Goal: Information Seeking & Learning: Find specific fact

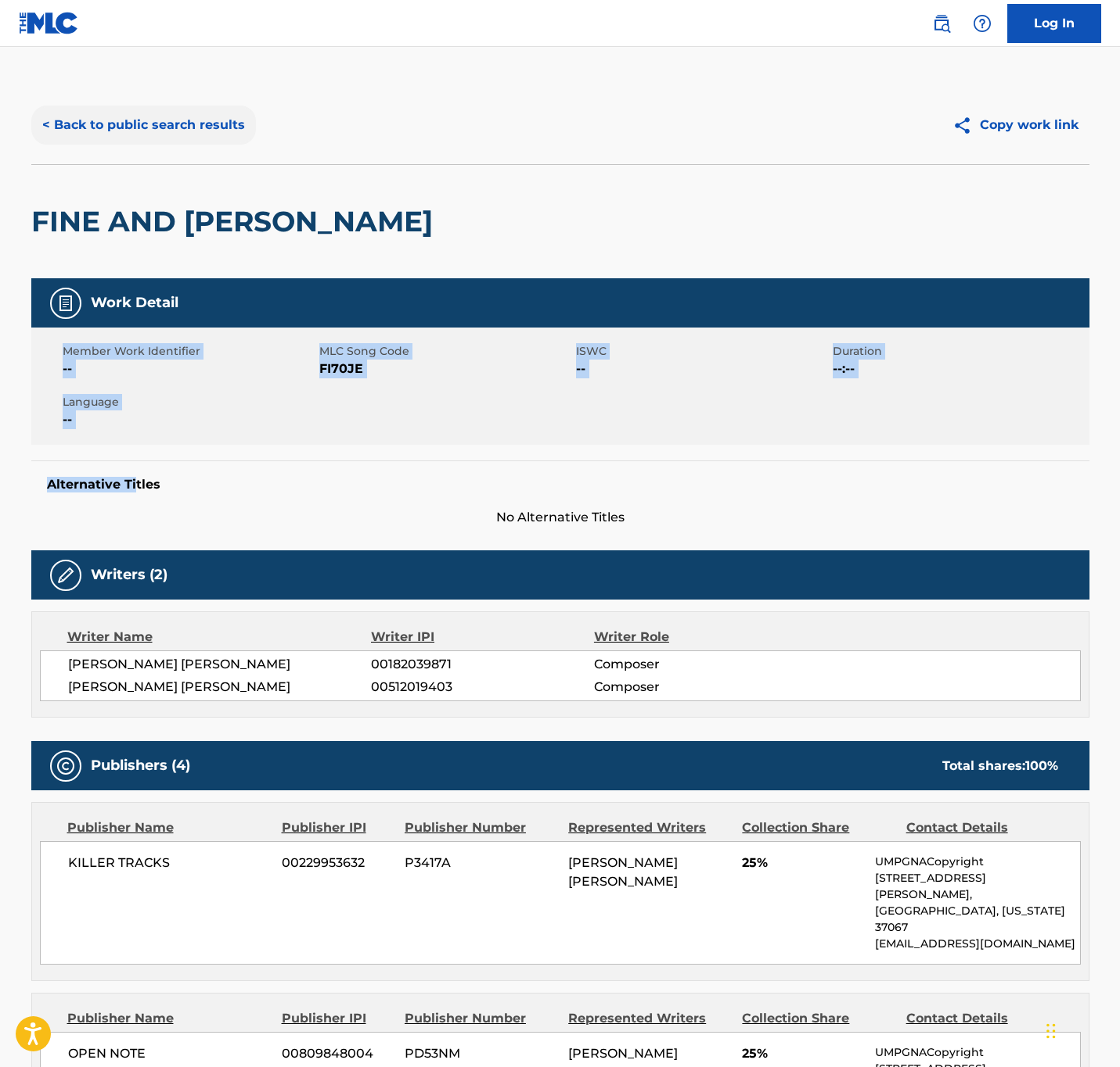
click at [214, 120] on button "< Back to public search results" at bounding box center [144, 125] width 225 height 39
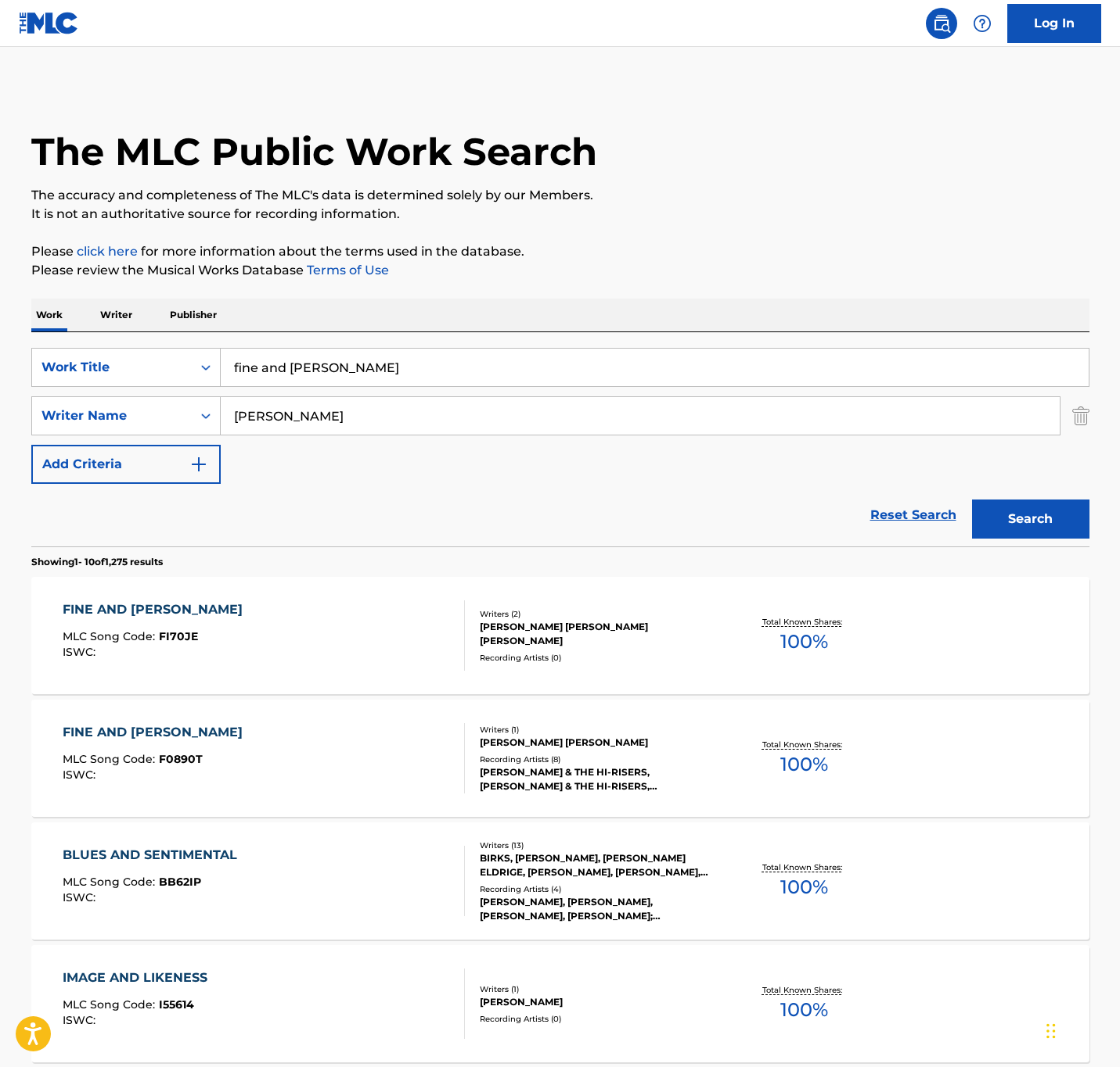
drag, startPoint x: 406, startPoint y: 362, endPoint x: -356, endPoint y: 351, distance: 762.1
click at [0, 351] on html "Accessibility Screen-Reader Guide, Feedback, and Issue Reporting | New window 0…" at bounding box center [560, 533] width 1120 height 1067
paste input "look alive"
type input "look alive"
click at [286, 427] on input "[PERSON_NAME]" at bounding box center [640, 416] width 839 height 38
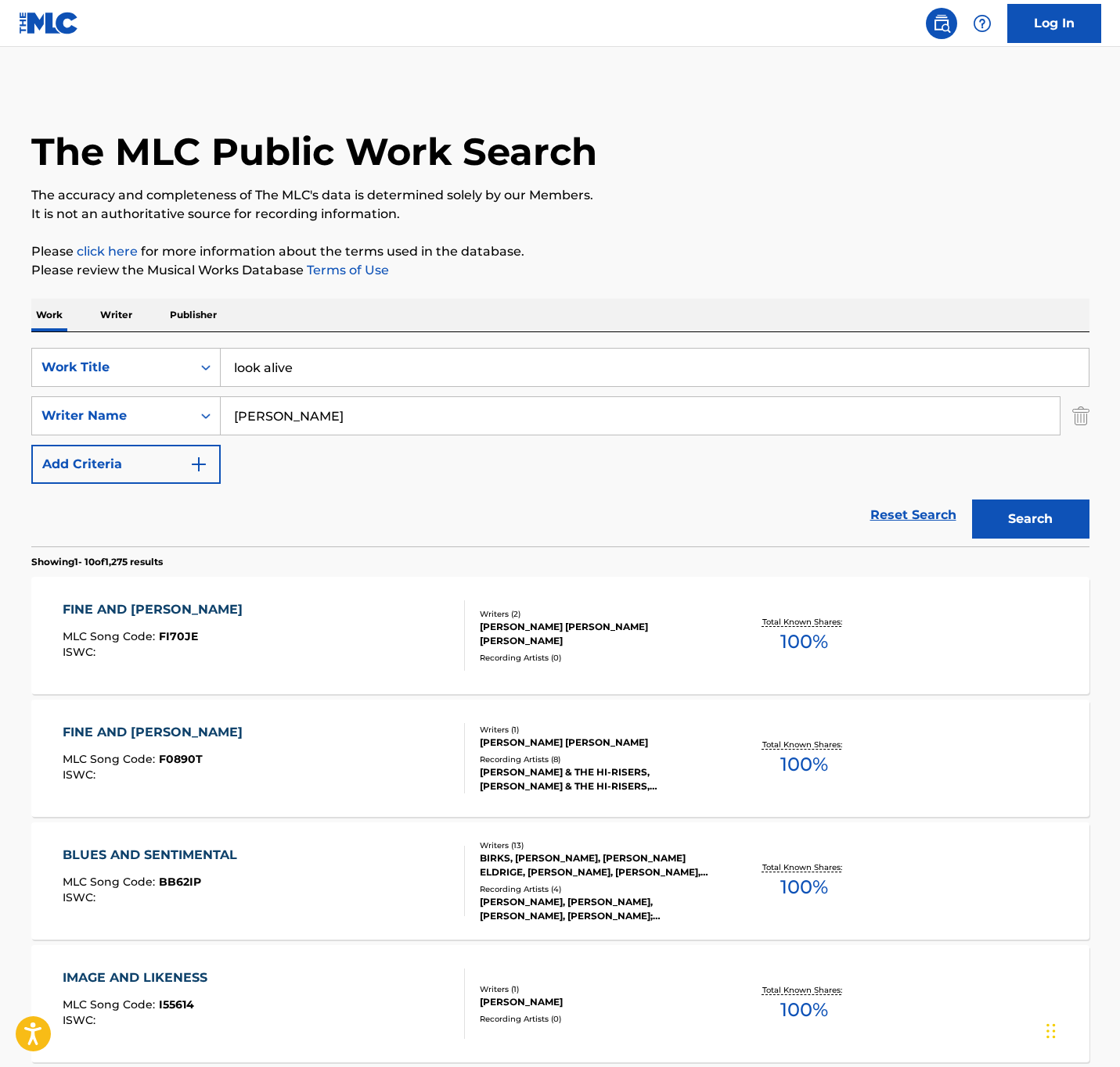
type input "[PERSON_NAME]"
click at [971, 499] on button "Search" at bounding box center [1030, 518] width 117 height 39
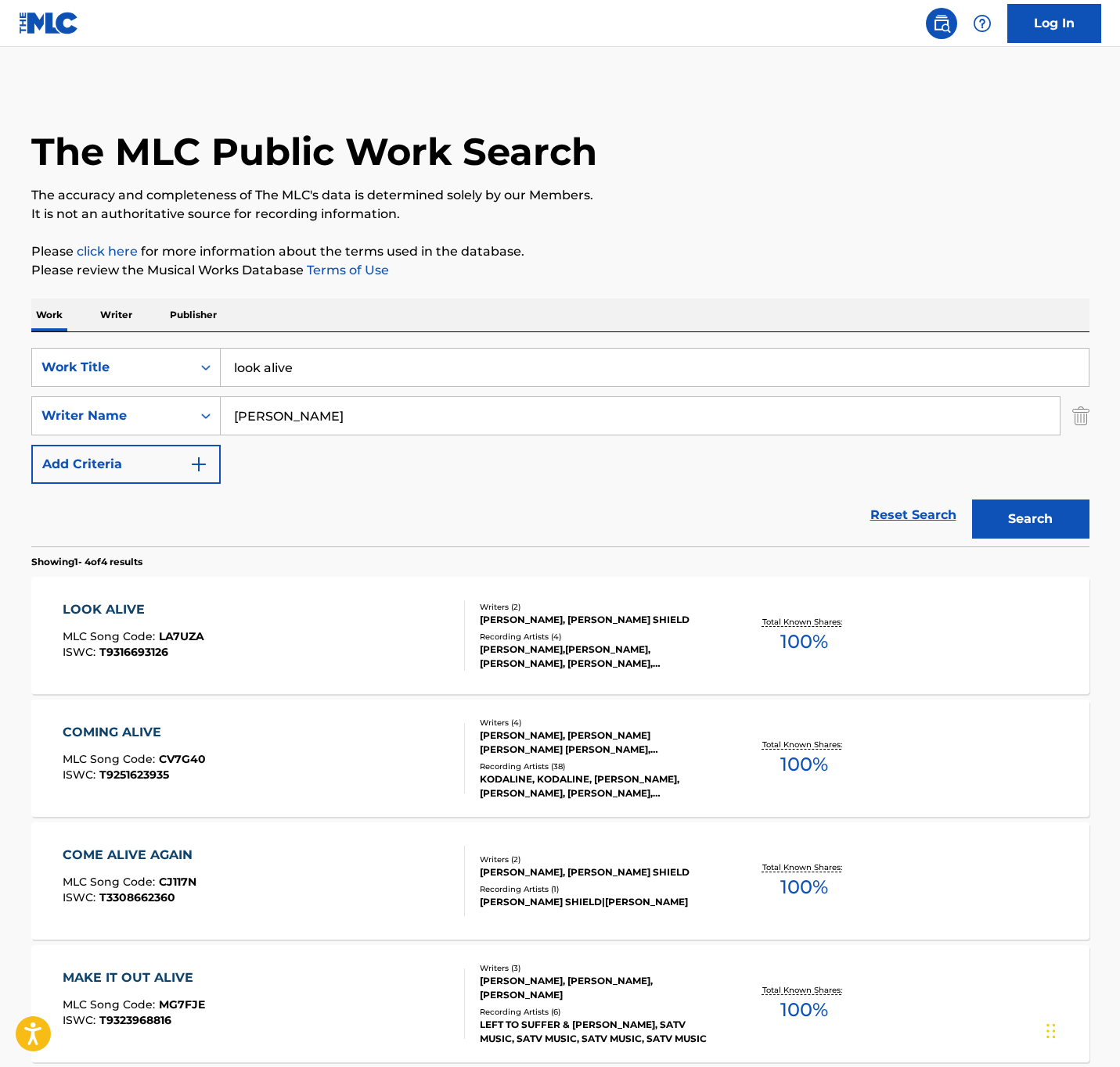
click at [581, 613] on div "[PERSON_NAME], [PERSON_NAME] SHIELD" at bounding box center [598, 620] width 236 height 14
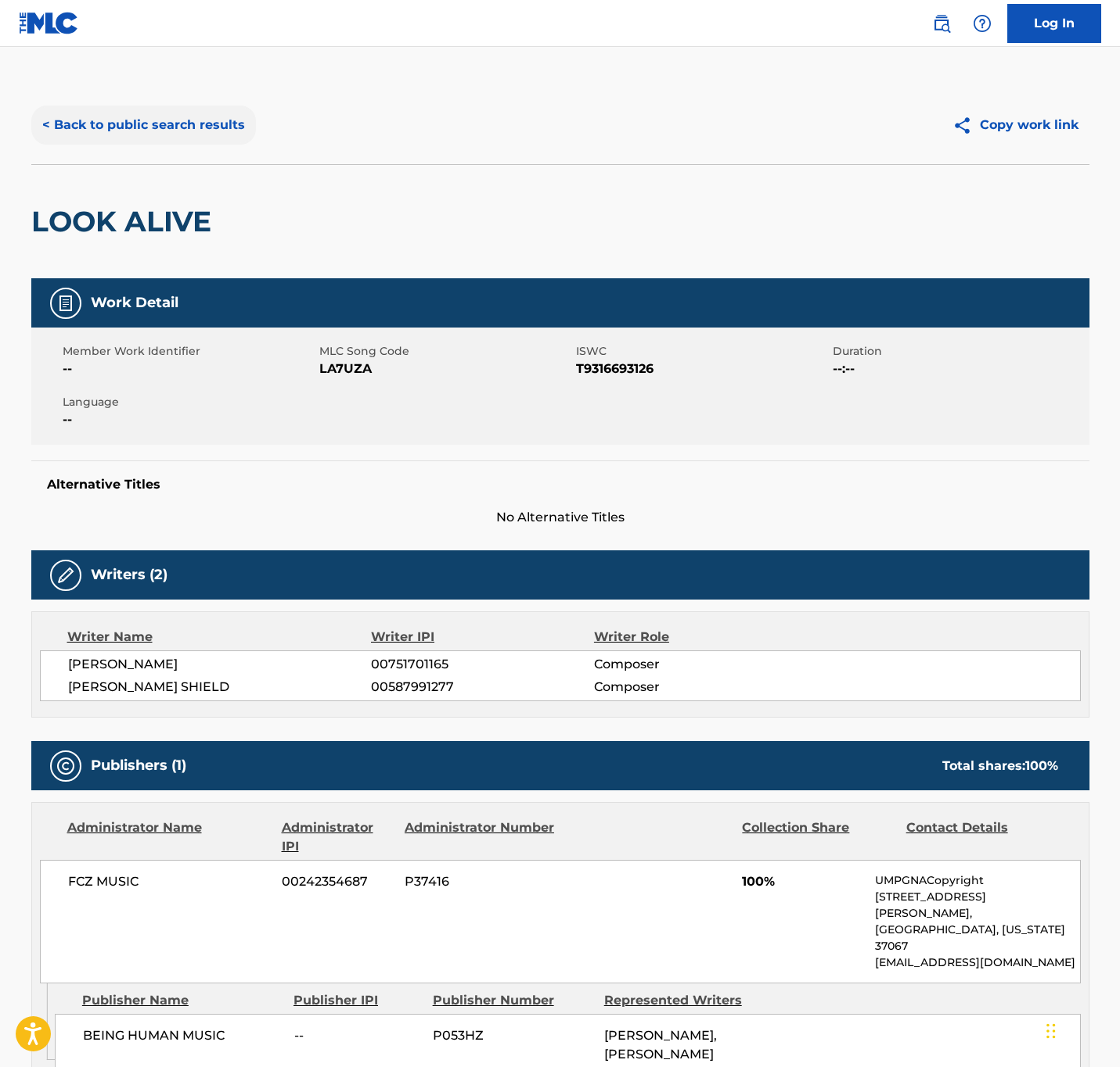
click at [187, 111] on button "< Back to public search results" at bounding box center [144, 125] width 225 height 39
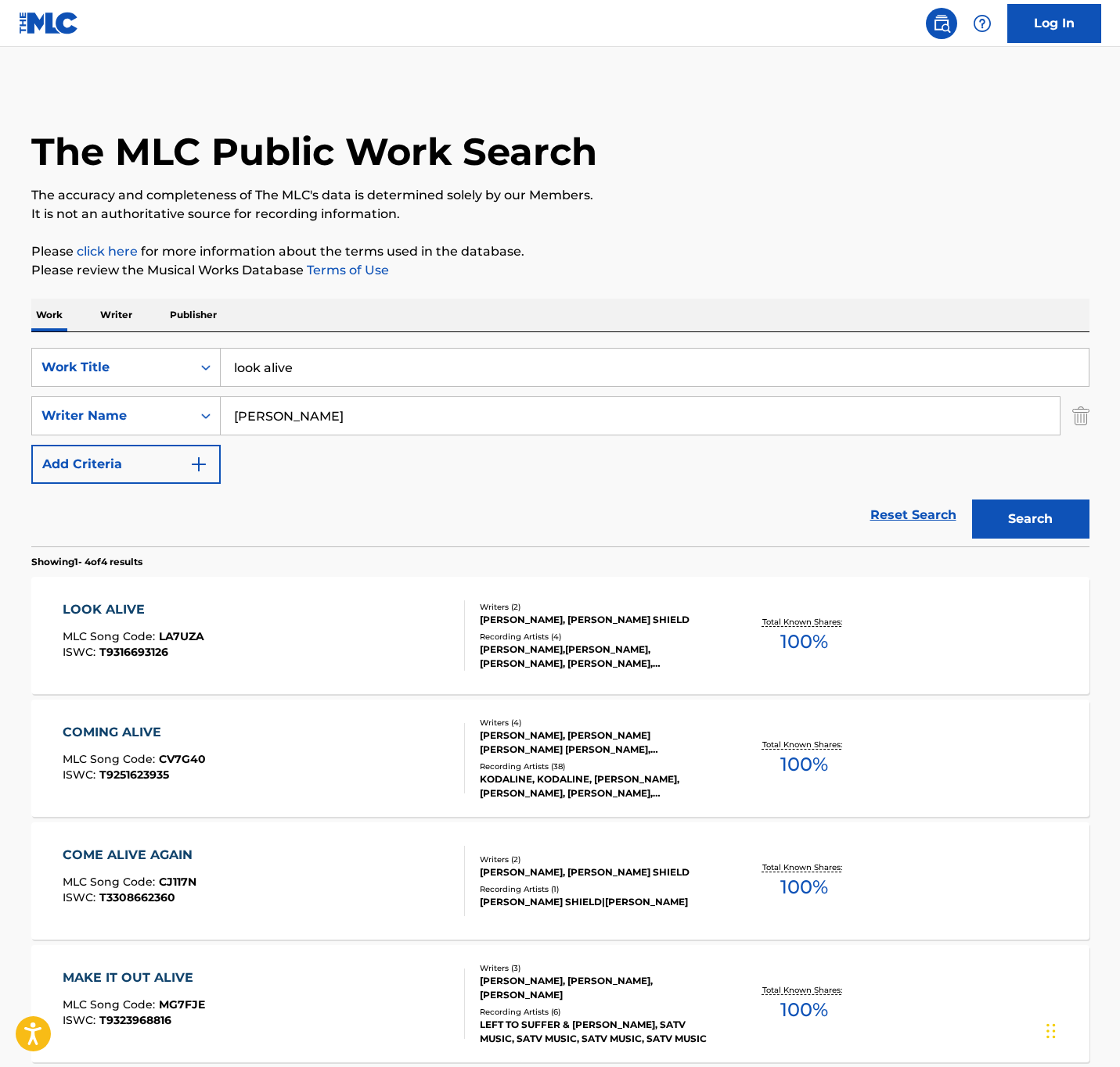
drag, startPoint x: 434, startPoint y: 366, endPoint x: -110, endPoint y: 243, distance: 557.7
click at [0, 243] on html "Accessibility Screen-Reader Guide, Feedback, and Issue Reporting | New window 0…" at bounding box center [560, 533] width 1120 height 1067
type input "anything"
drag, startPoint x: 401, startPoint y: 415, endPoint x: 28, endPoint y: 338, distance: 380.9
click at [28, 338] on div "The MLC Public Work Search The accuracy and completeness of The MLC's data is d…" at bounding box center [560, 611] width 1095 height 1050
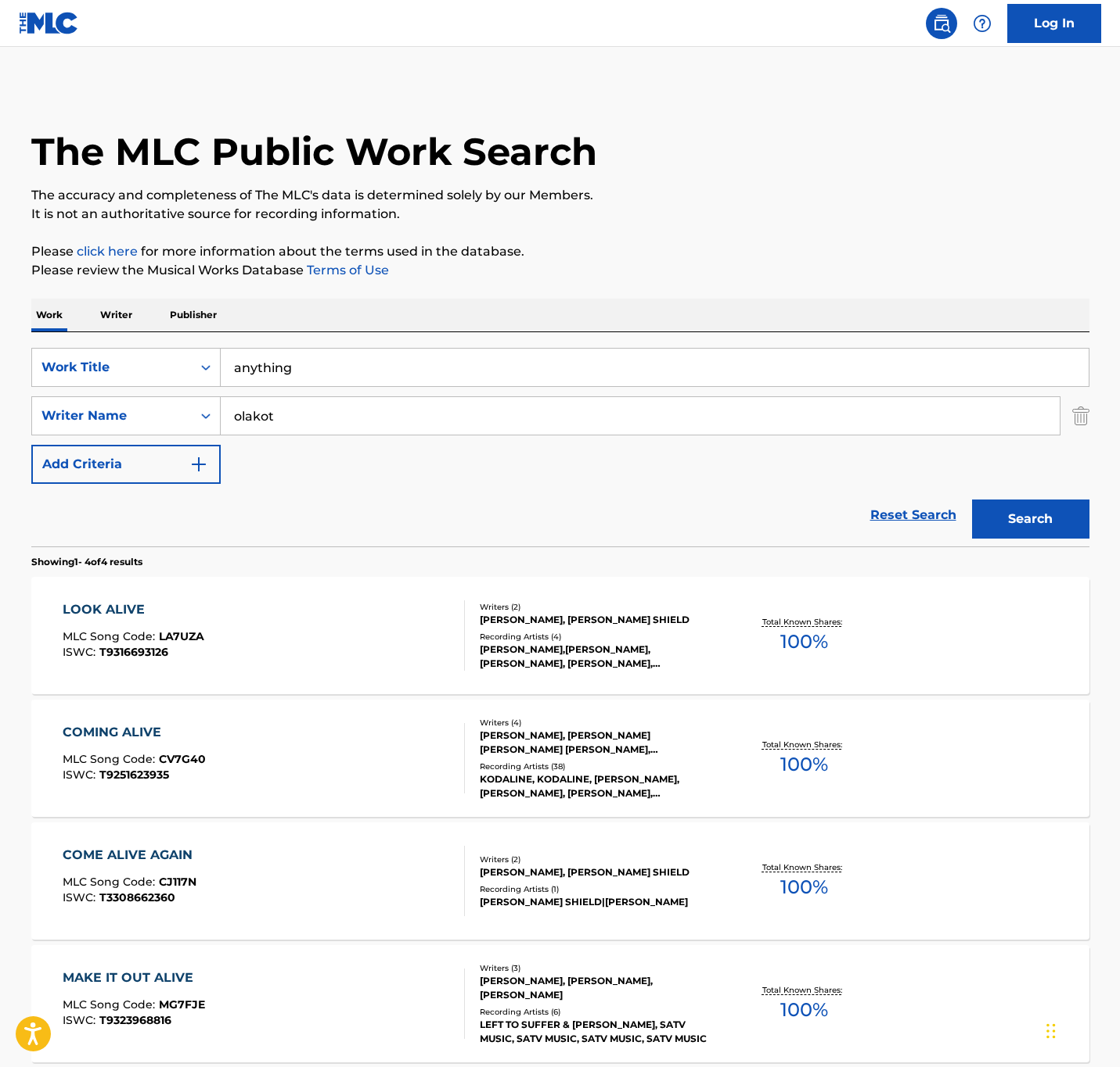
type input "olakot"
click at [971, 499] on button "Search" at bounding box center [1030, 518] width 117 height 39
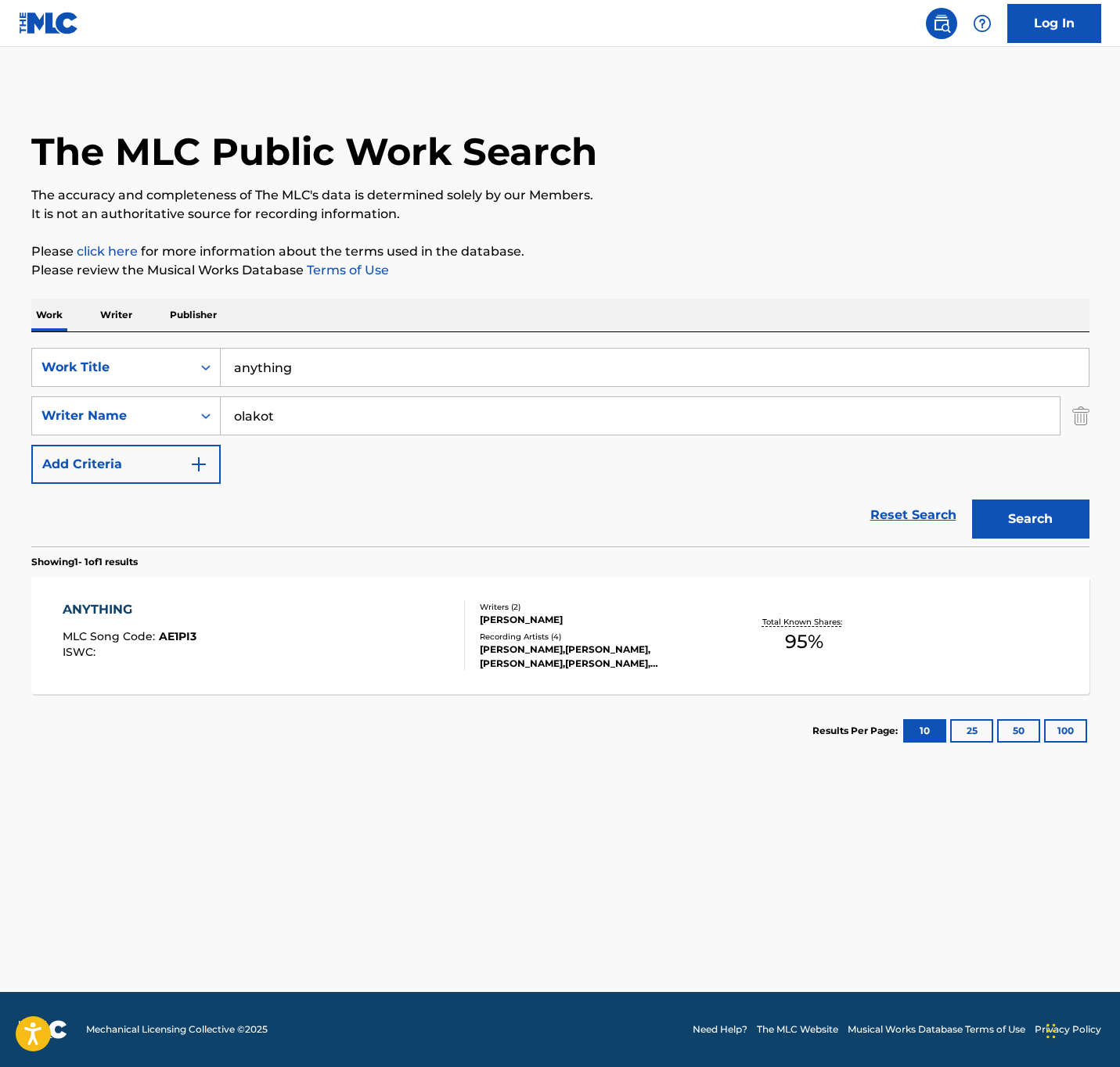
click at [300, 631] on div "ANYTHING MLC Song Code : AE1PI3 ISWC :" at bounding box center [264, 635] width 402 height 70
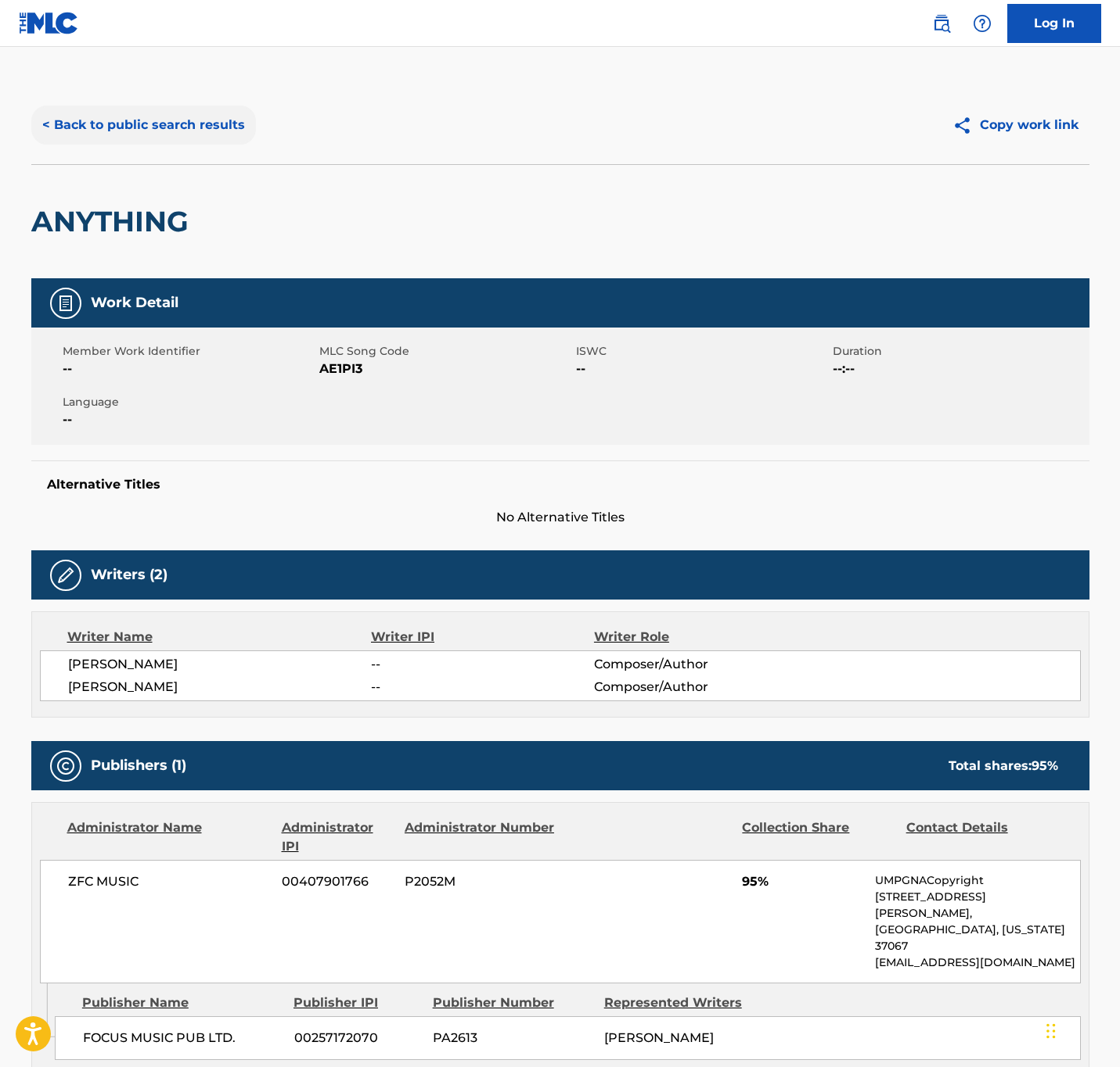
click at [172, 130] on button "< Back to public search results" at bounding box center [144, 125] width 225 height 39
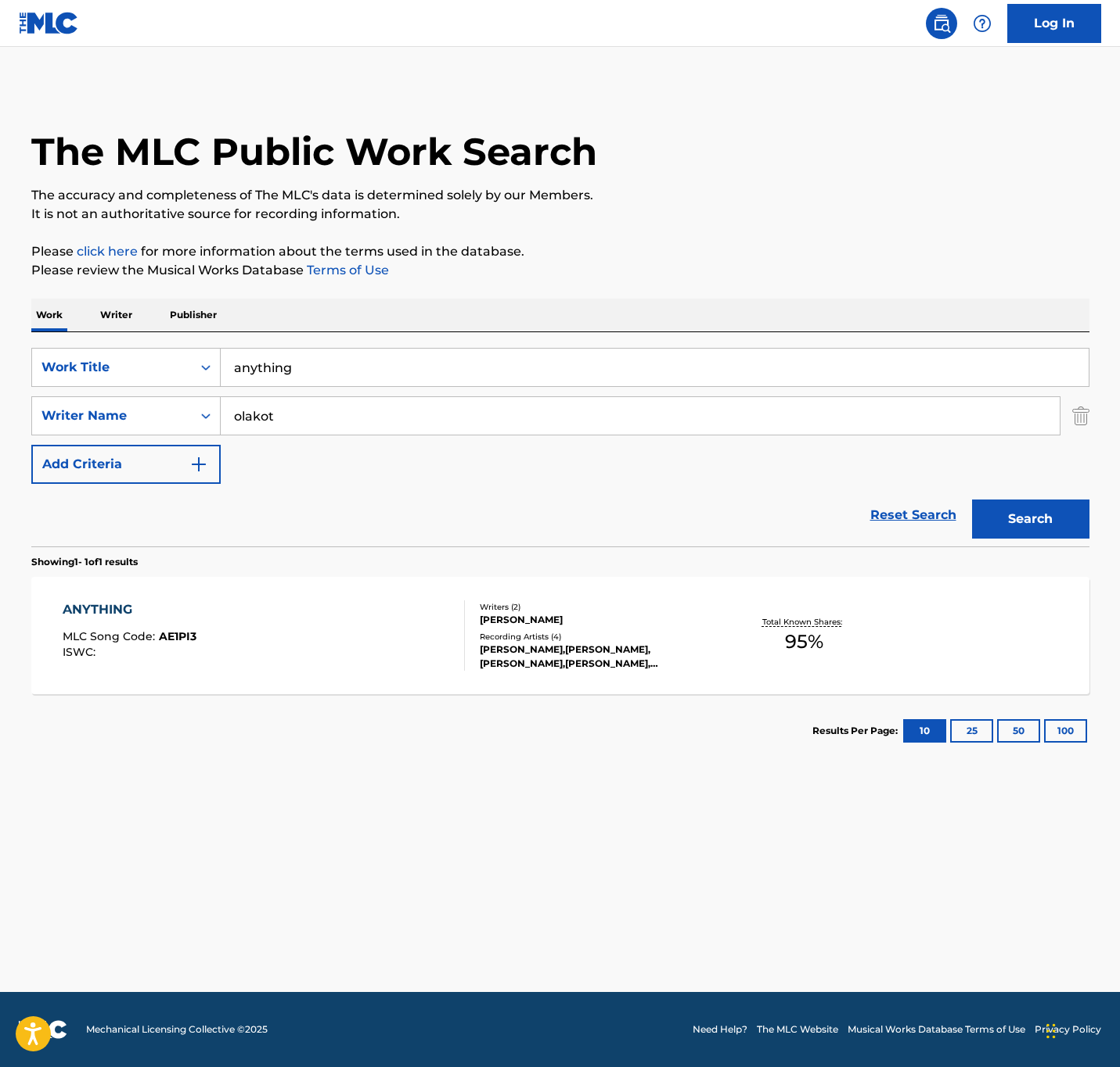
drag, startPoint x: 317, startPoint y: 341, endPoint x: -136, endPoint y: 231, distance: 466.2
click at [0, 231] on html "Accessibility Screen-Reader Guide, Feedback, and Issue Reporting | New window 0…" at bounding box center [560, 533] width 1120 height 1067
paste input "so fine so alive"
type input "so fine so alive"
click at [58, 360] on div "SearchWithCriteria203e9635-b402-4609-a7de-4b856f511d47 Work Title so fine so al…" at bounding box center [560, 415] width 1058 height 136
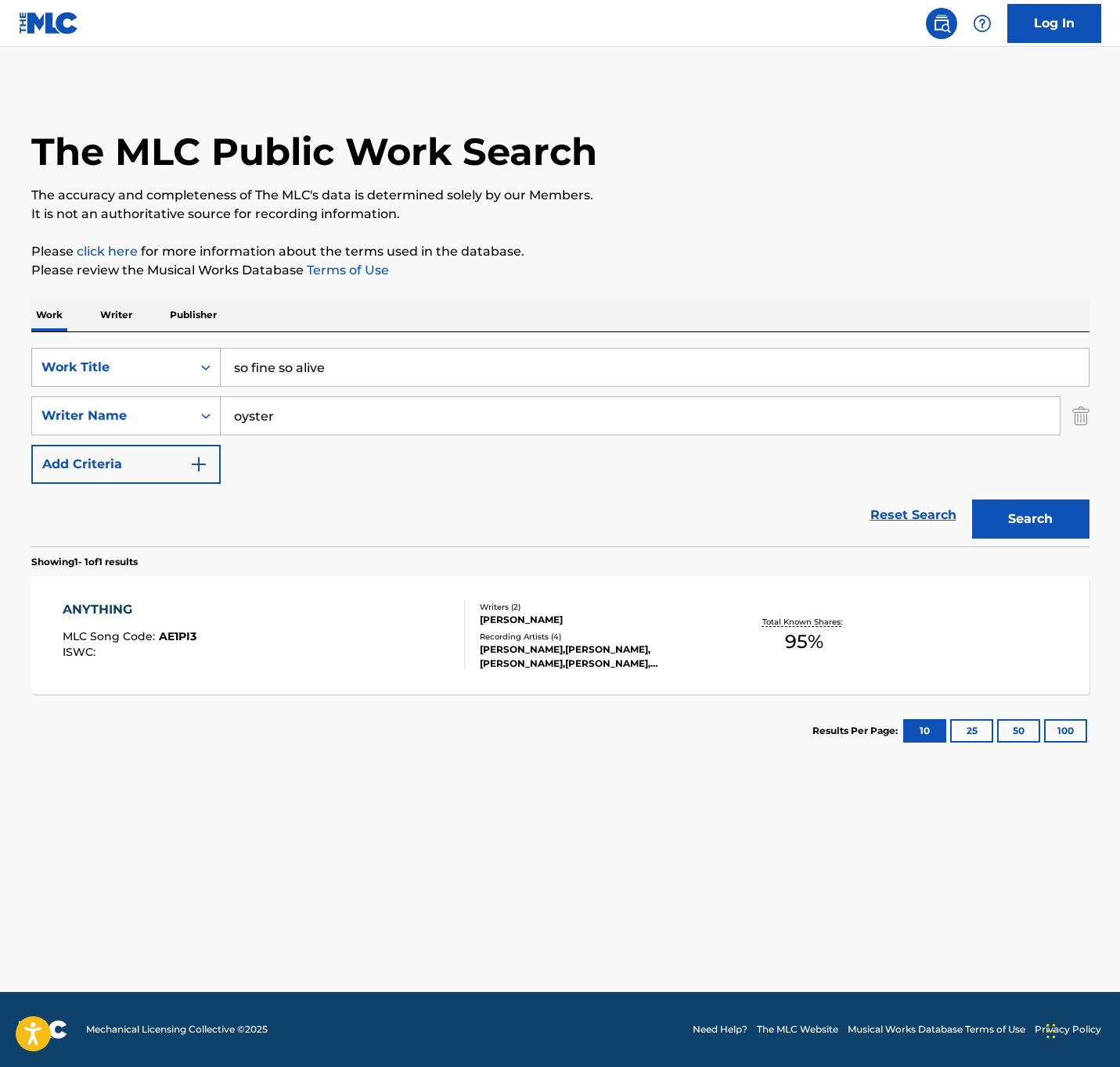
type input "oyster"
click at [971, 499] on button "Search" at bounding box center [1030, 518] width 117 height 39
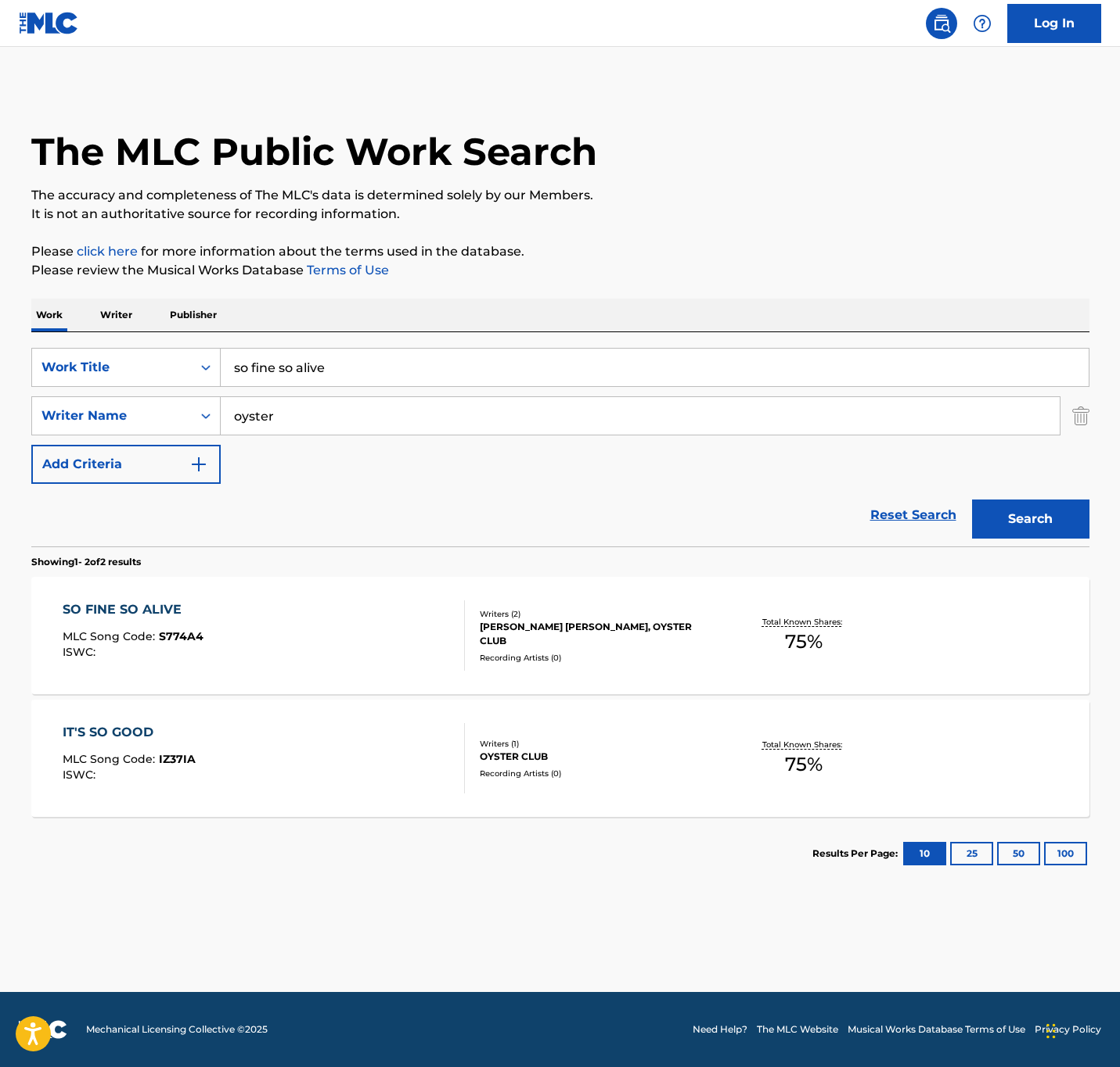
click at [378, 643] on div "SO FINE SO ALIVE MLC Song Code : S774A4 ISWC :" at bounding box center [264, 635] width 402 height 70
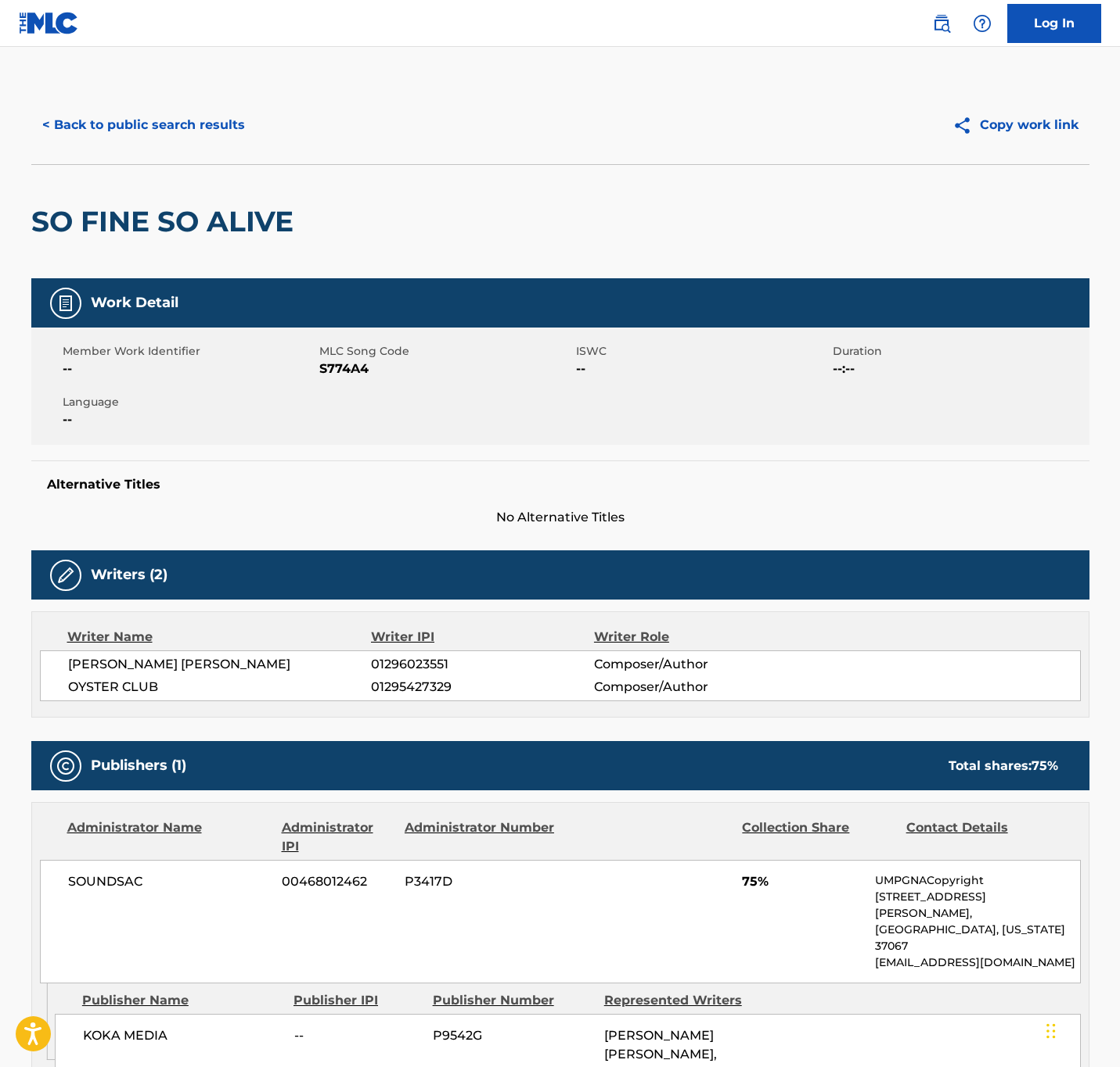
scroll to position [204, 0]
